Goal: Task Accomplishment & Management: Manage account settings

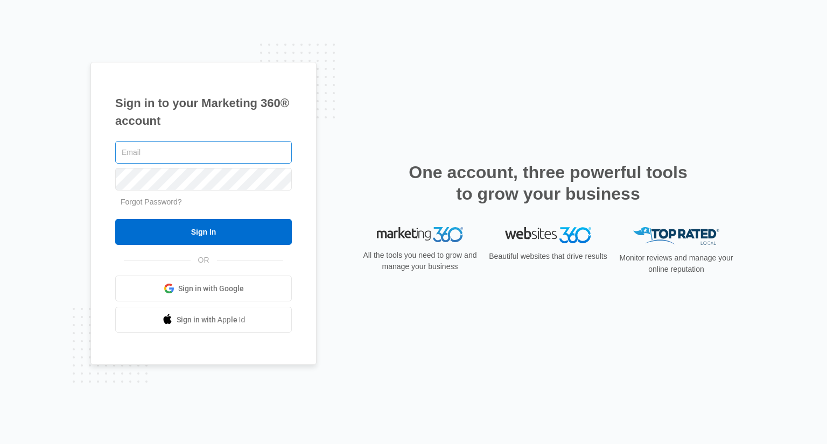
click at [207, 147] on input "text" at bounding box center [203, 152] width 177 height 23
type input "[EMAIL_ADDRESS][DOMAIN_NAME]"
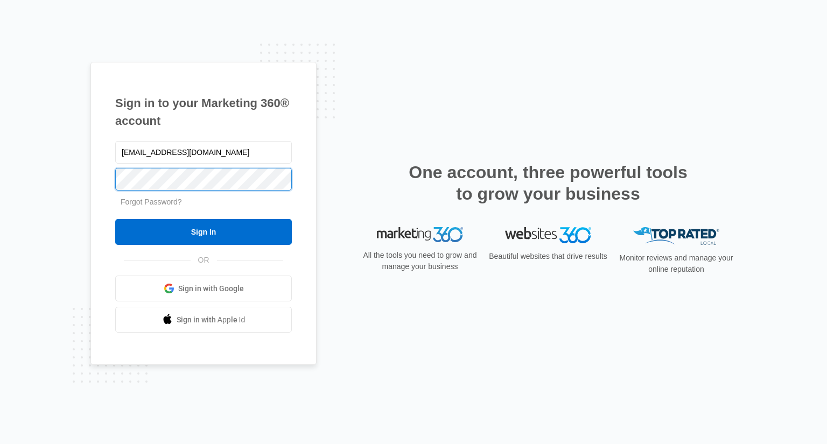
click at [115, 219] on input "Sign In" at bounding box center [203, 232] width 177 height 26
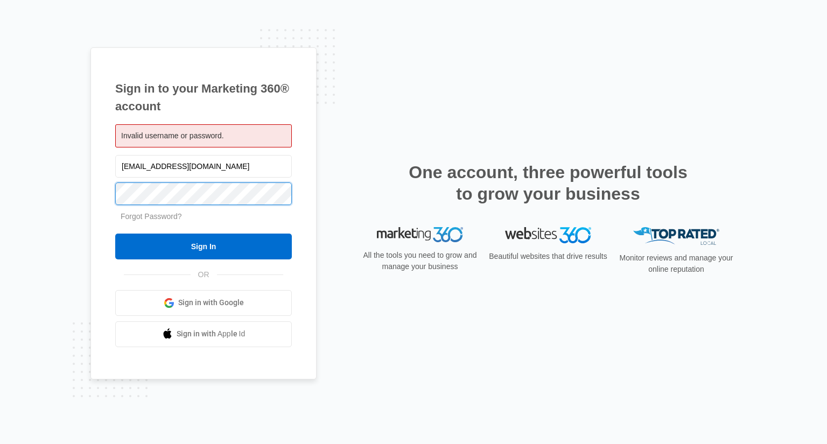
click at [115, 234] on input "Sign In" at bounding box center [203, 247] width 177 height 26
type input "[EMAIL_ADDRESS][DOMAIN_NAME]"
